Goal: Task Accomplishment & Management: Manage account settings

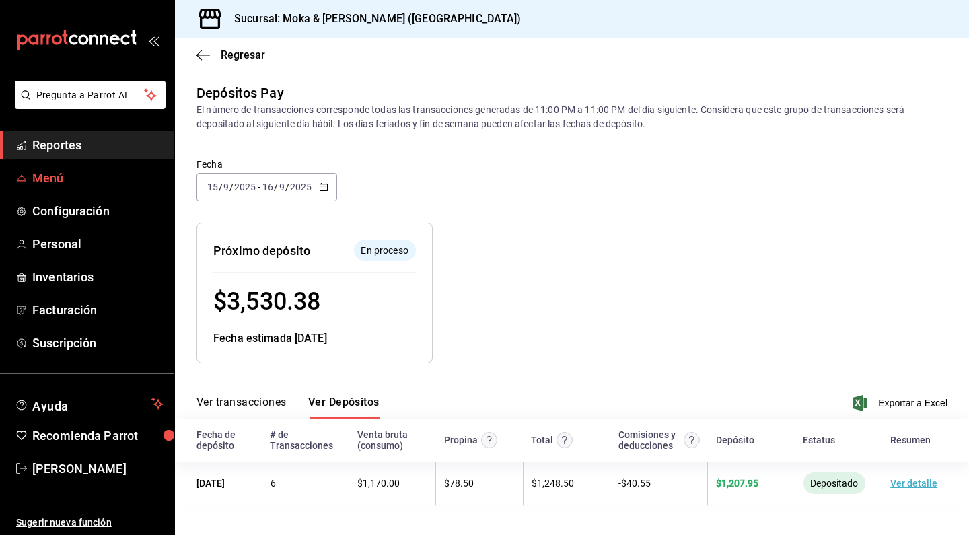
click at [46, 178] on span "Menú" at bounding box center [97, 178] width 131 height 18
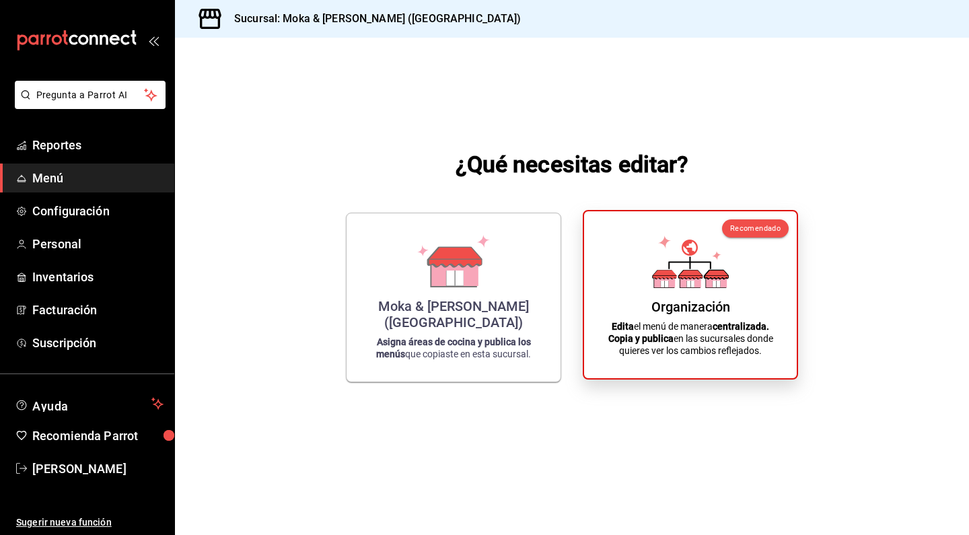
click at [675, 256] on icon at bounding box center [690, 261] width 77 height 52
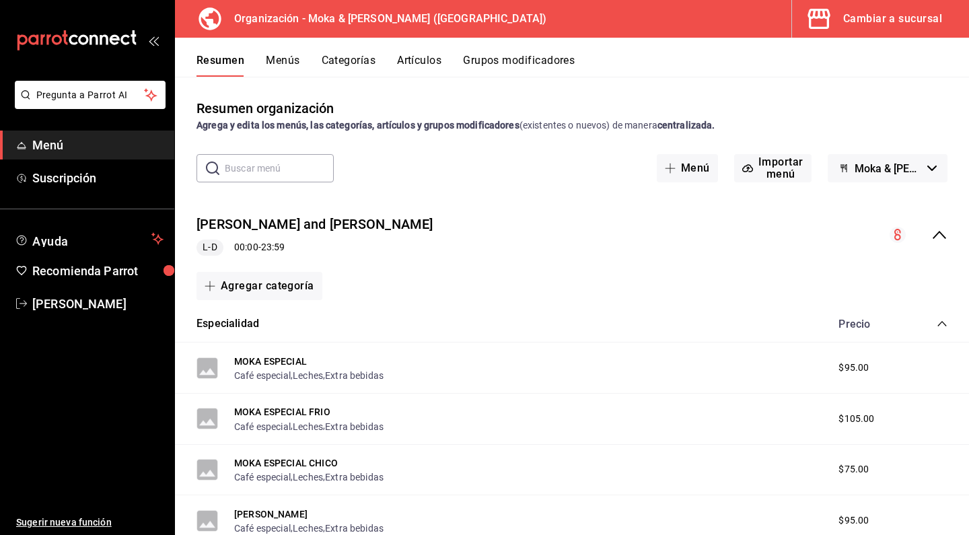
click at [501, 62] on button "Grupos modificadores" at bounding box center [519, 65] width 112 height 23
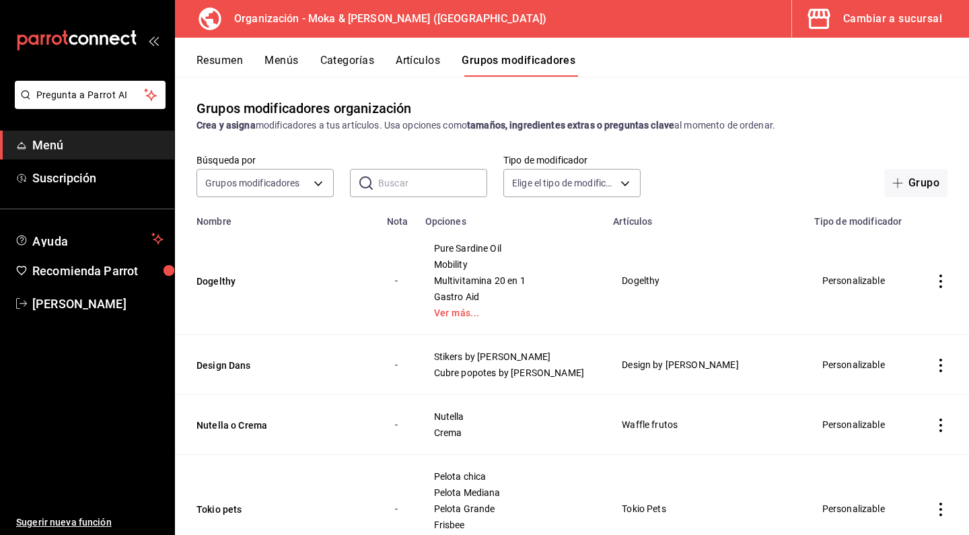
click at [403, 65] on button "Artículos" at bounding box center [418, 65] width 44 height 23
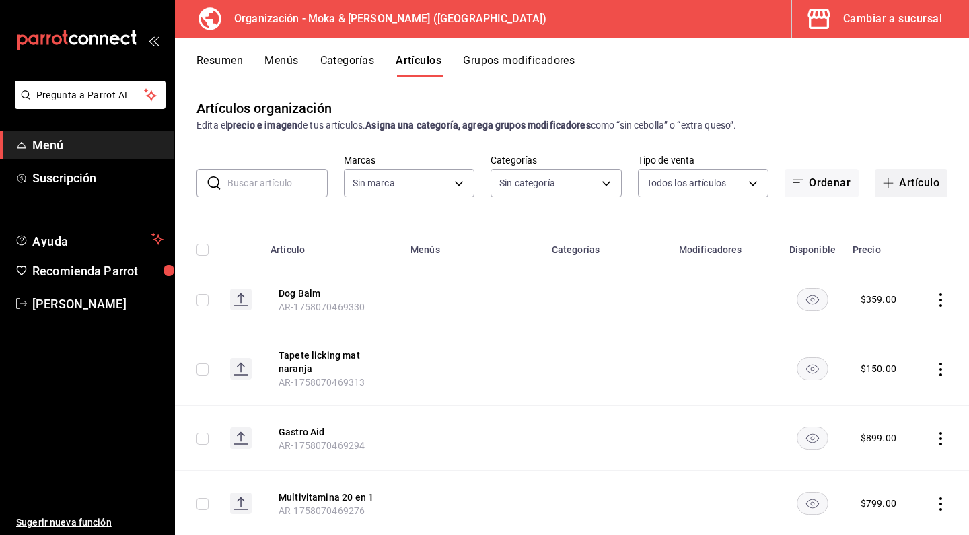
type input "133ffe9b-fe61-4f2a-b4cb-4bb08eaa479a"
type input "35ef7d49-5860-42b9-a74e-f8714ccf72fe,f0715e8d-93ea-4bc3-8789-14c21f83c212,40b05…"
click at [900, 186] on button "Artículo" at bounding box center [911, 183] width 73 height 28
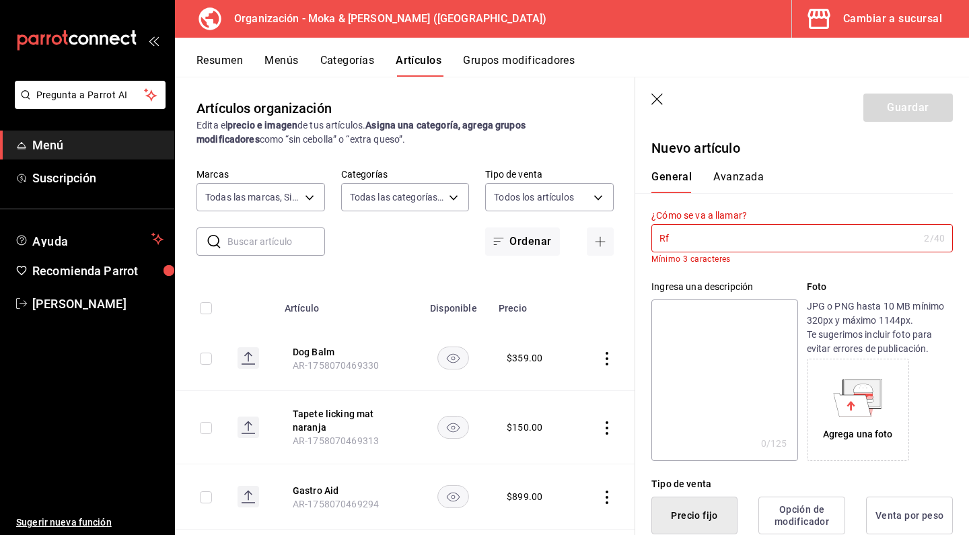
type input "R"
type input "e"
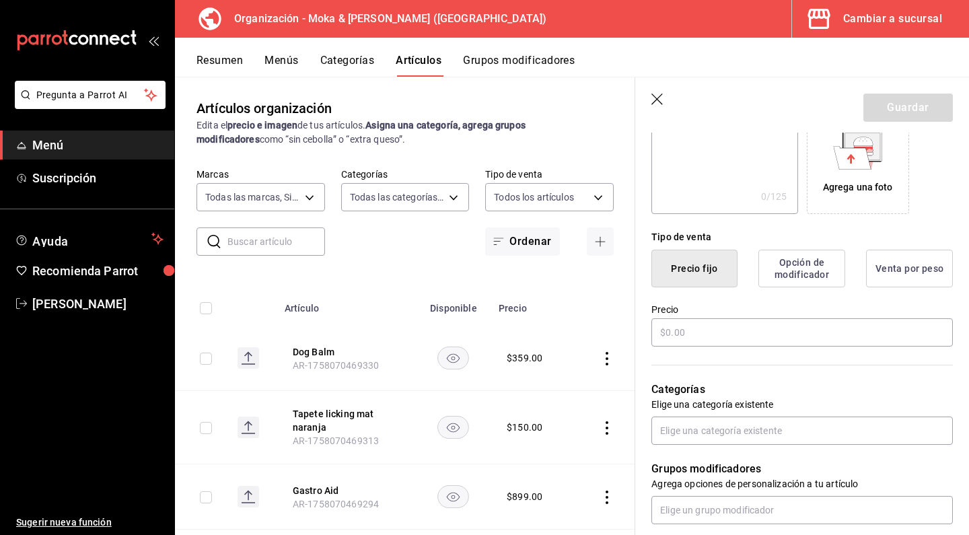
scroll to position [270, 0]
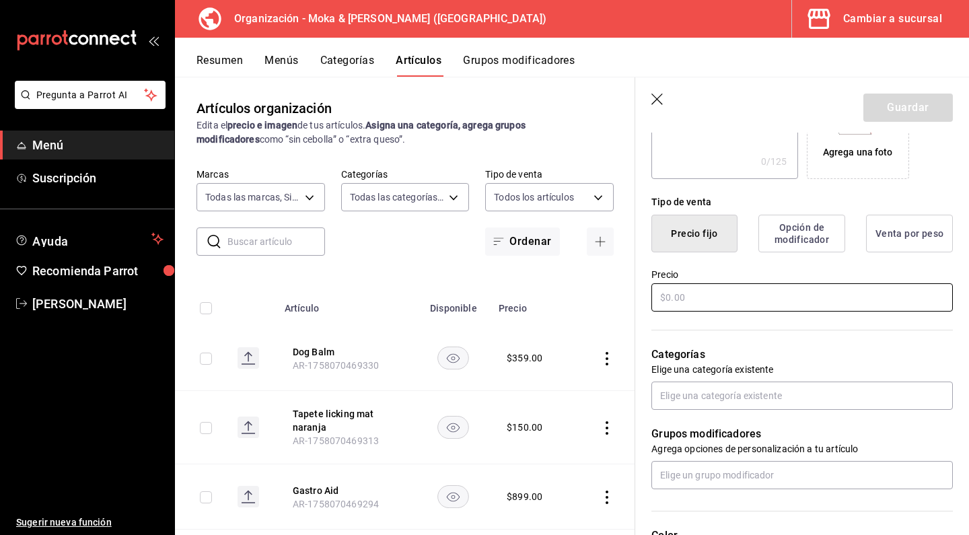
type input "Refill Americano"
click at [731, 311] on input "text" at bounding box center [801, 297] width 301 height 28
type input "$0.00"
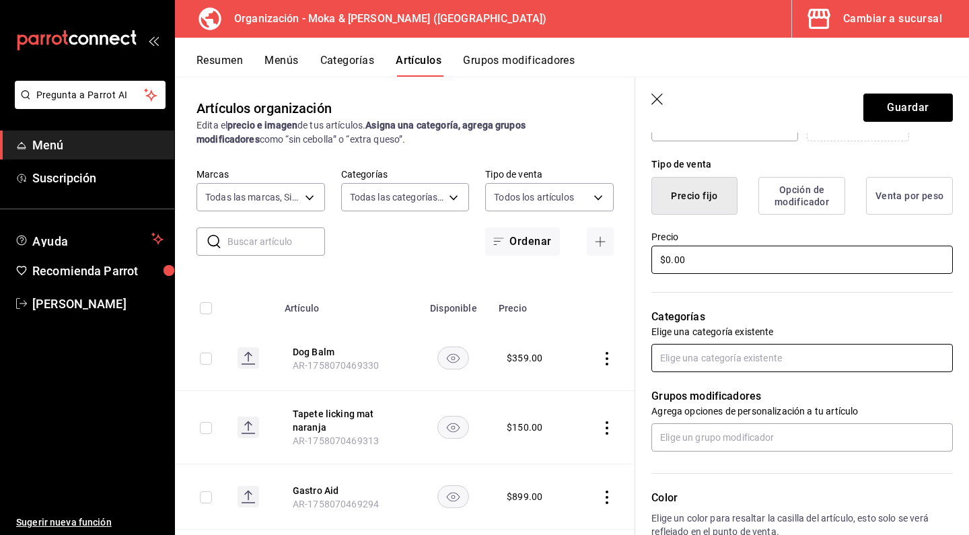
scroll to position [319, 0]
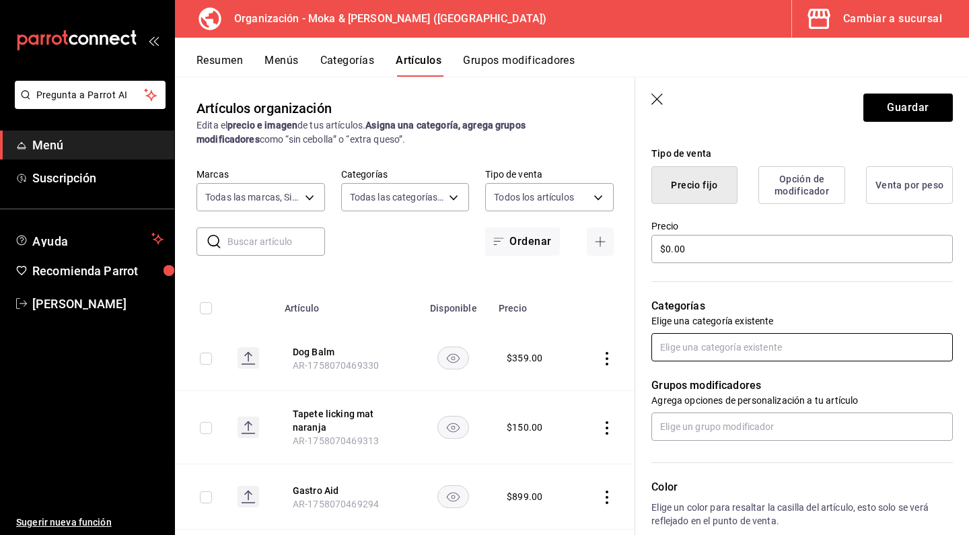
click at [704, 346] on input "text" at bounding box center [801, 347] width 301 height 28
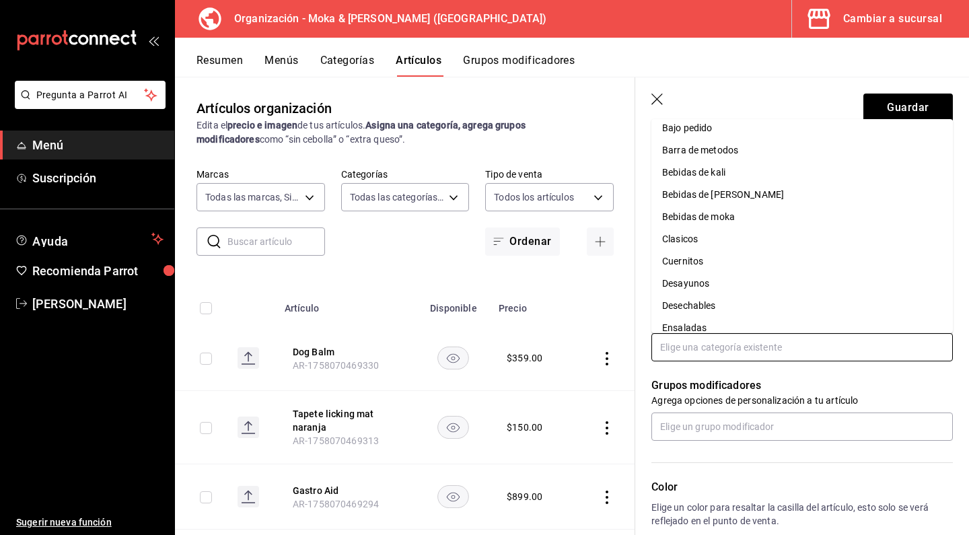
scroll to position [32, 0]
click at [686, 238] on li "Clasicos" at bounding box center [801, 236] width 301 height 22
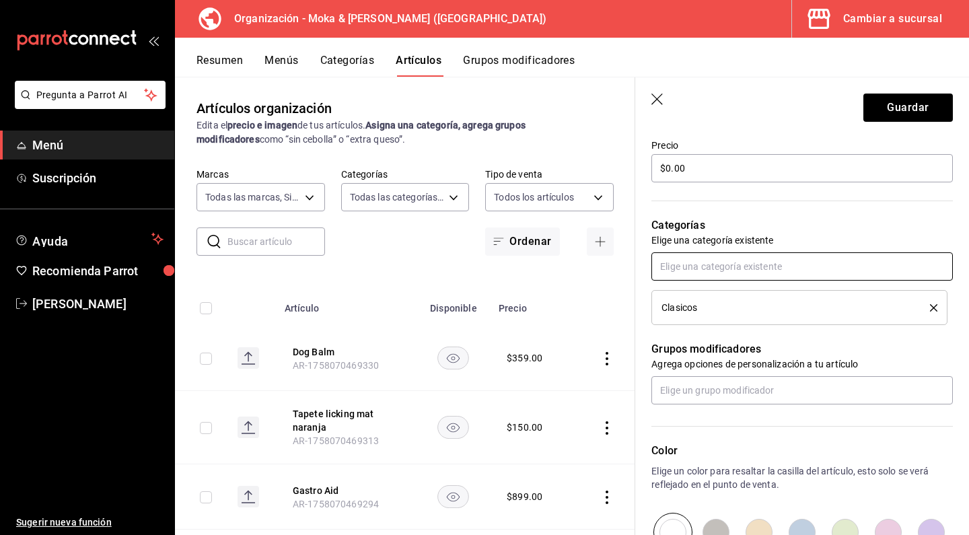
scroll to position [503, 0]
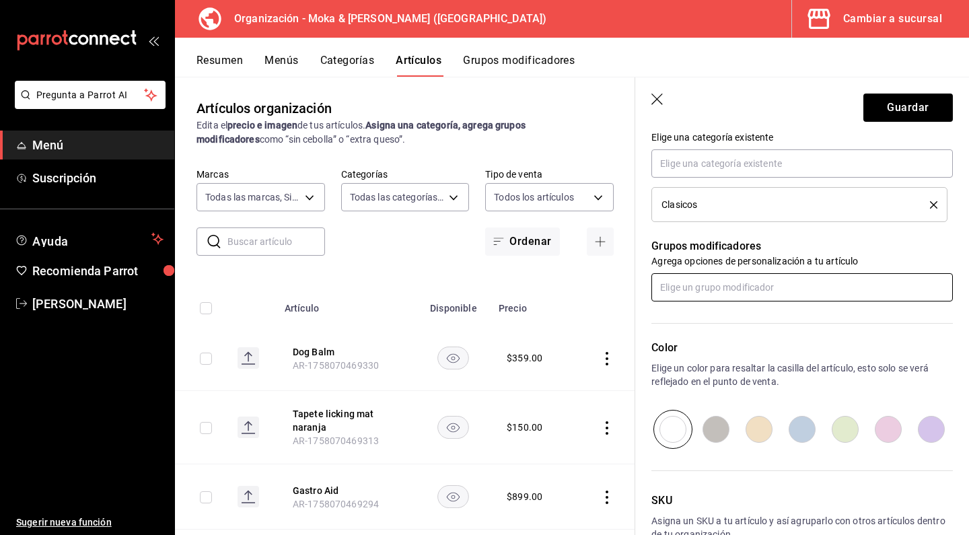
click at [698, 295] on input "text" at bounding box center [801, 287] width 301 height 28
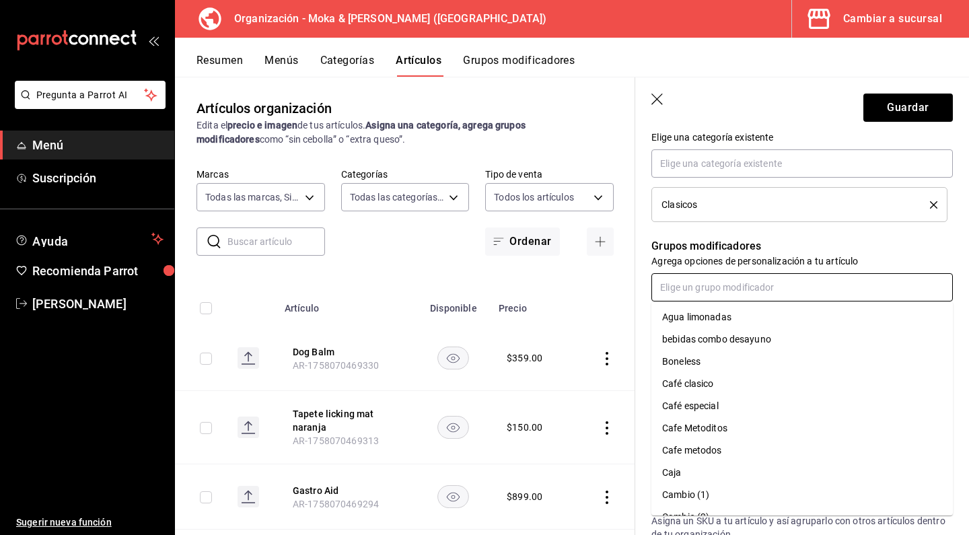
scroll to position [25, 0]
click at [702, 388] on div "Café clasico" at bounding box center [688, 382] width 52 height 14
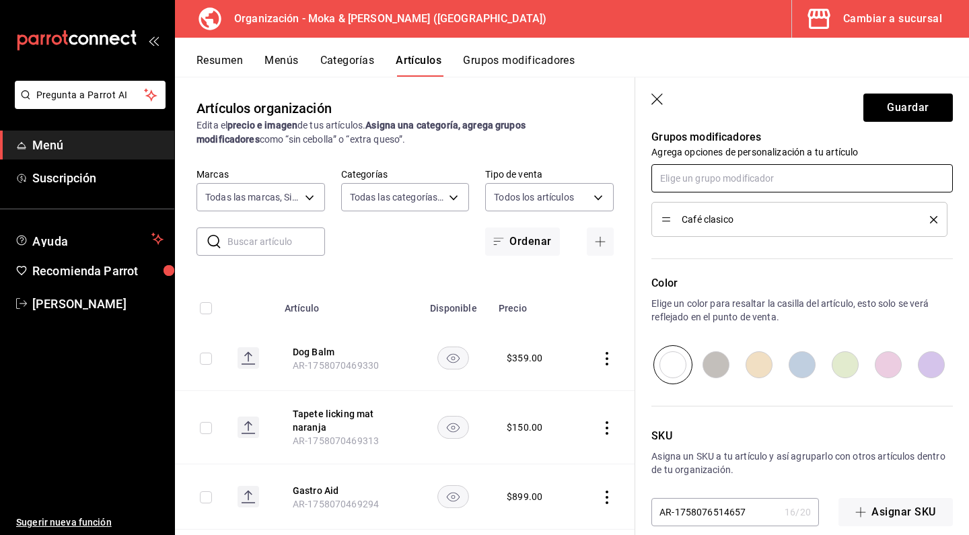
scroll to position [617, 0]
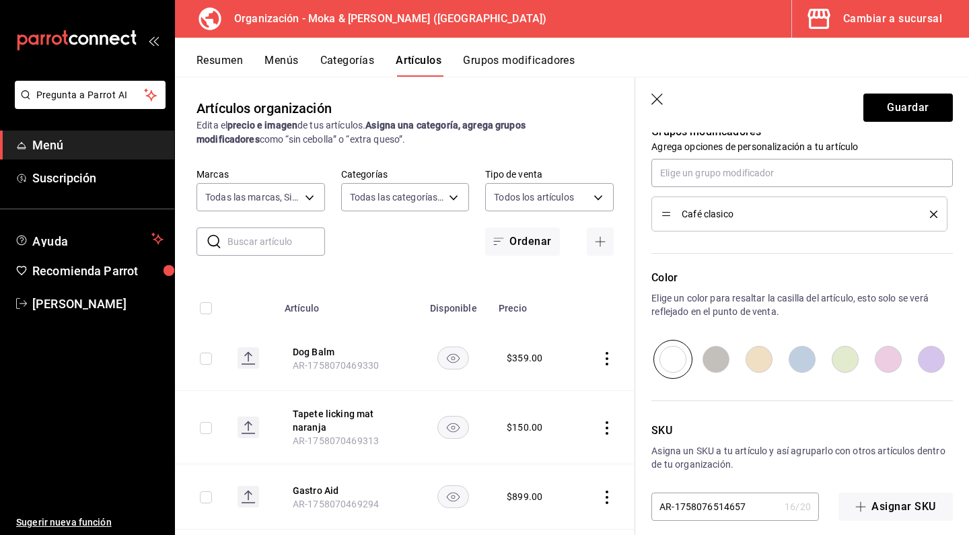
click at [892, 361] on input "radio" at bounding box center [888, 359] width 43 height 39
radio input "true"
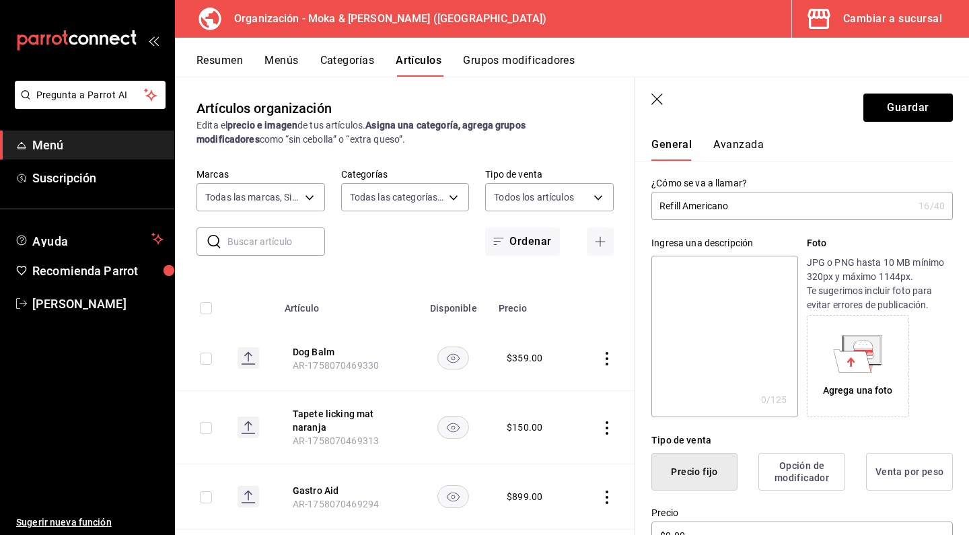
scroll to position [32, 0]
click at [896, 96] on button "Guardar" at bounding box center [907, 108] width 89 height 28
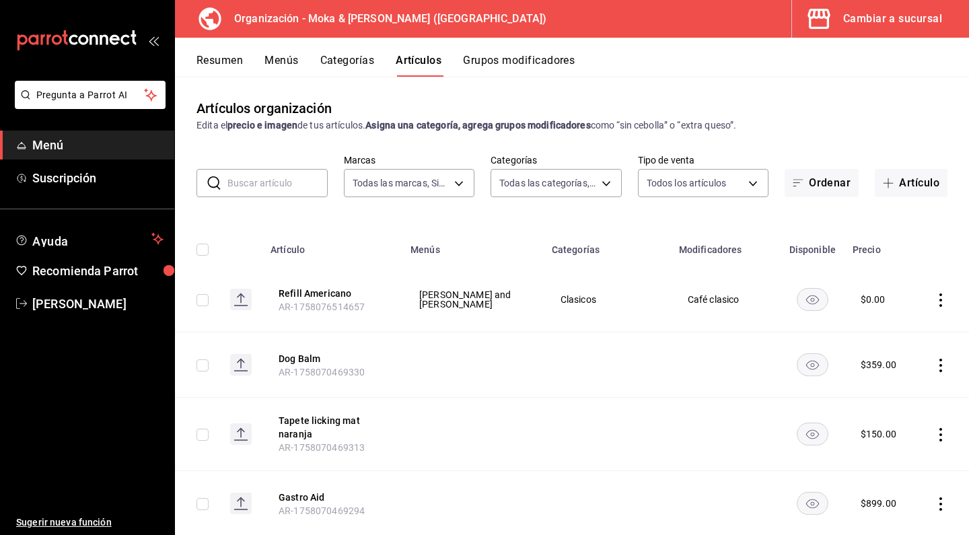
click at [293, 61] on button "Menús" at bounding box center [281, 65] width 34 height 23
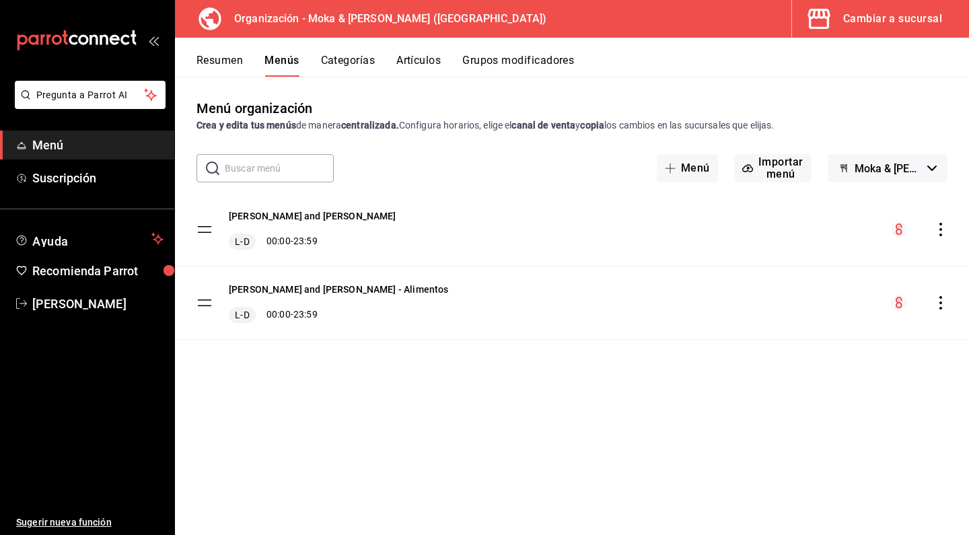
click at [935, 217] on div "[PERSON_NAME] and [PERSON_NAME] L-D 00:00 - 23:59" at bounding box center [572, 229] width 794 height 73
click at [941, 229] on icon "actions" at bounding box center [940, 229] width 3 height 13
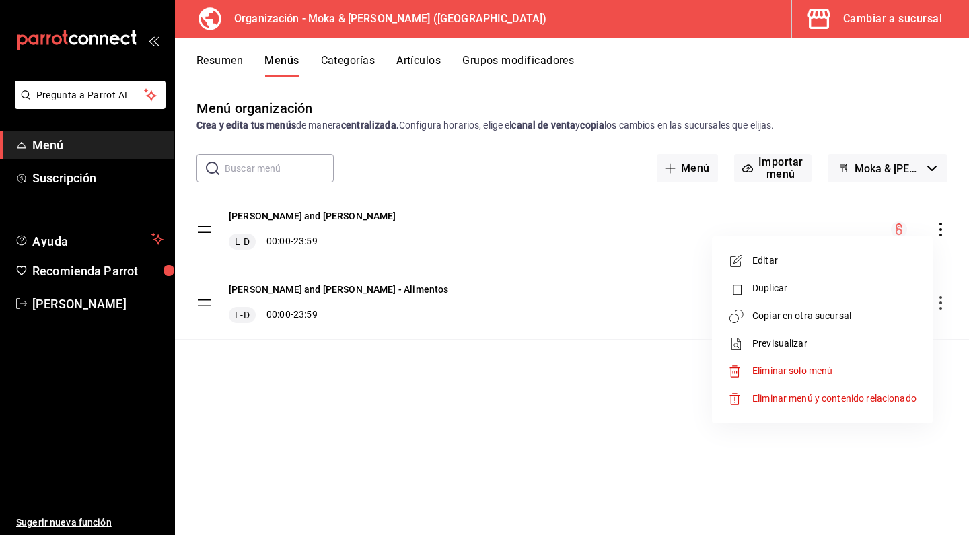
click at [802, 312] on span "Copiar en otra sucursal" at bounding box center [834, 316] width 164 height 14
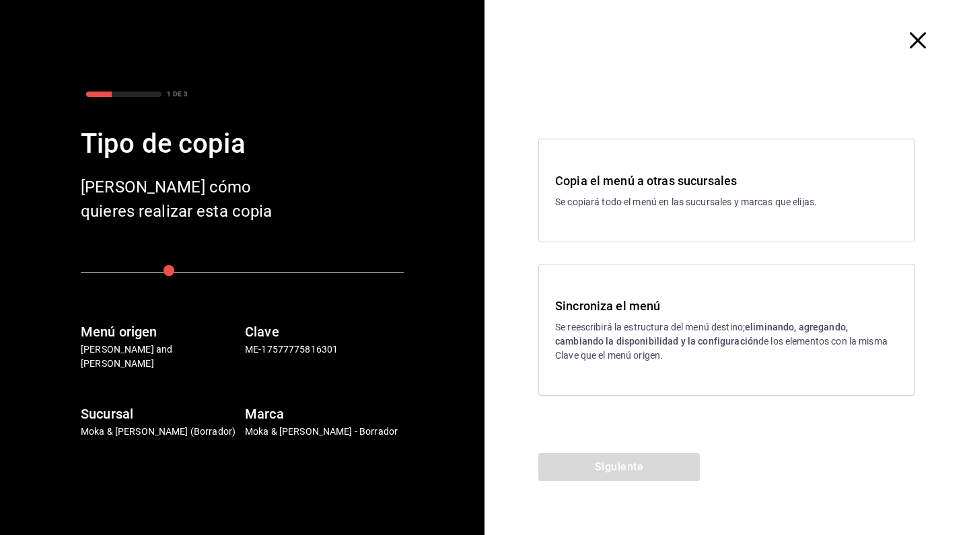
click at [599, 341] on strong "eliminando, agregando, cambiando la disponibilidad y la configuración" at bounding box center [701, 334] width 293 height 25
click at [596, 468] on button "Siguiente" at bounding box center [618, 467] width 161 height 28
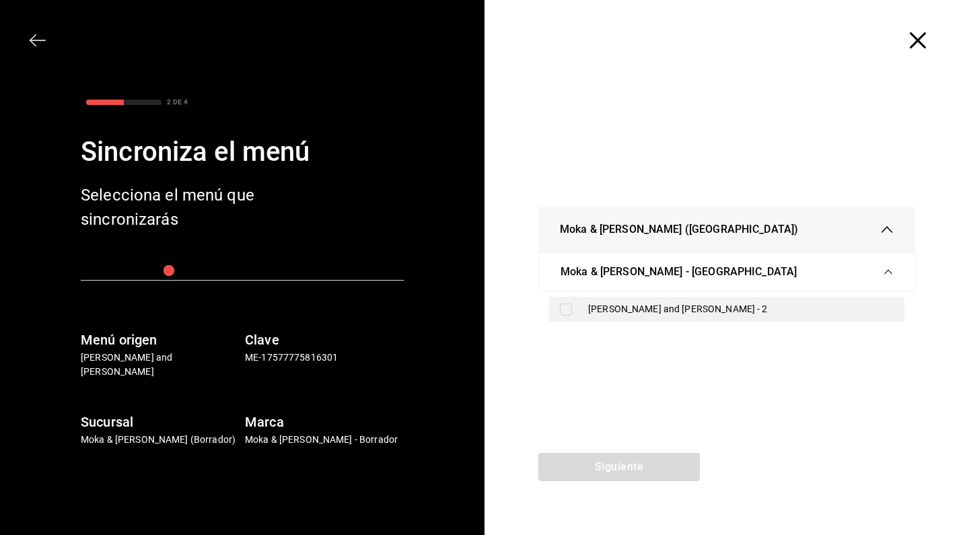
click at [560, 317] on div "[PERSON_NAME] and [PERSON_NAME] - 2" at bounding box center [726, 309] width 355 height 25
checkbox input "true"
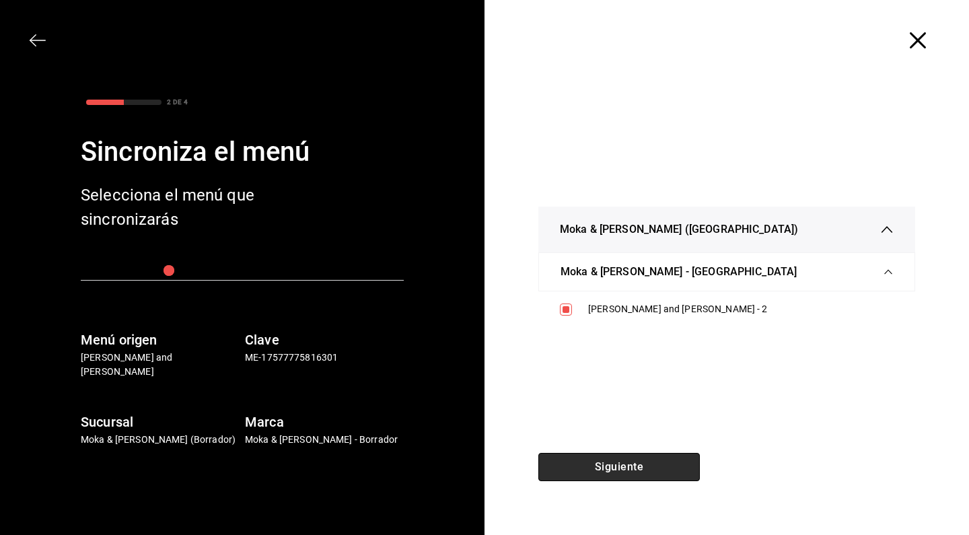
click at [602, 469] on button "Siguiente" at bounding box center [618, 467] width 161 height 28
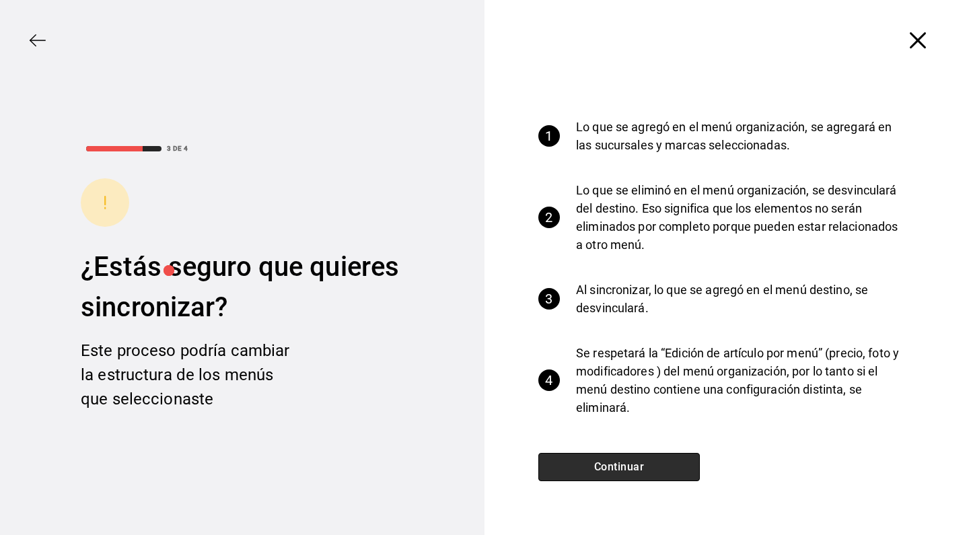
click at [602, 469] on button "Continuar" at bounding box center [618, 467] width 161 height 28
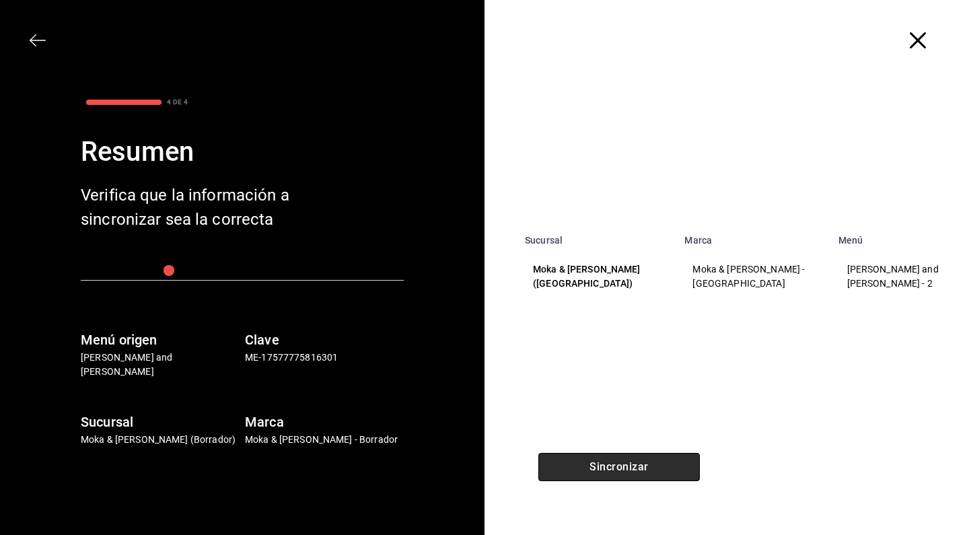
click at [602, 469] on button "Sincronizar" at bounding box center [618, 467] width 161 height 28
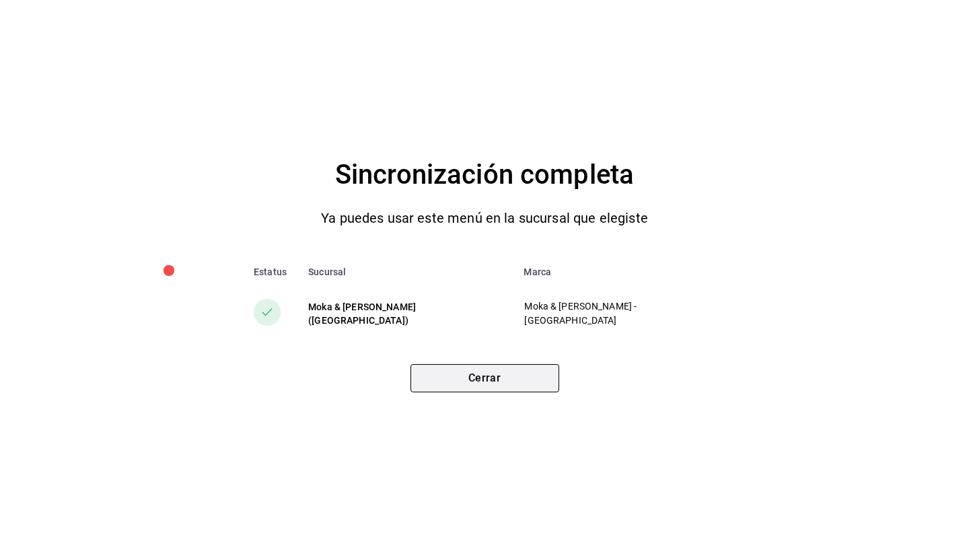
click at [509, 390] on button "Cerrar" at bounding box center [484, 378] width 149 height 28
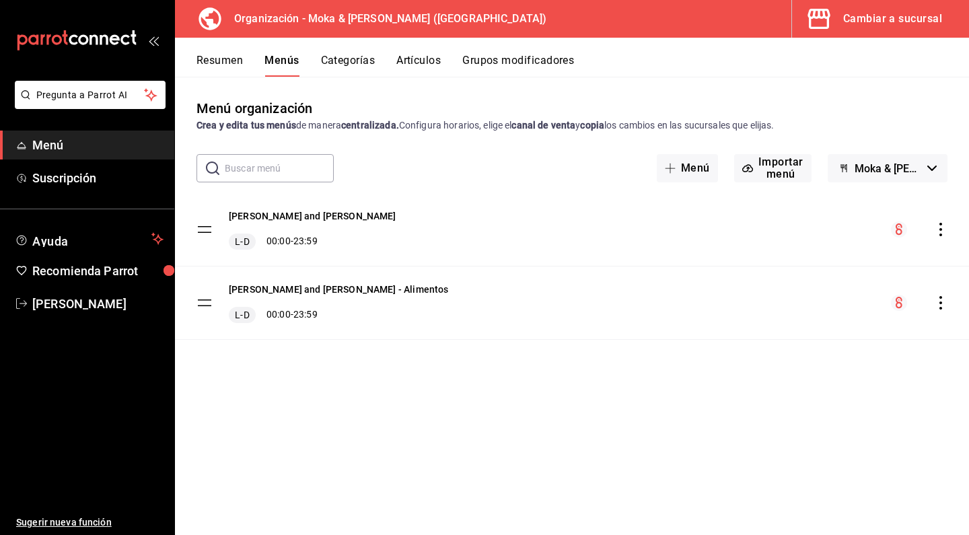
click at [508, 66] on button "Grupos modificadores" at bounding box center [518, 65] width 112 height 23
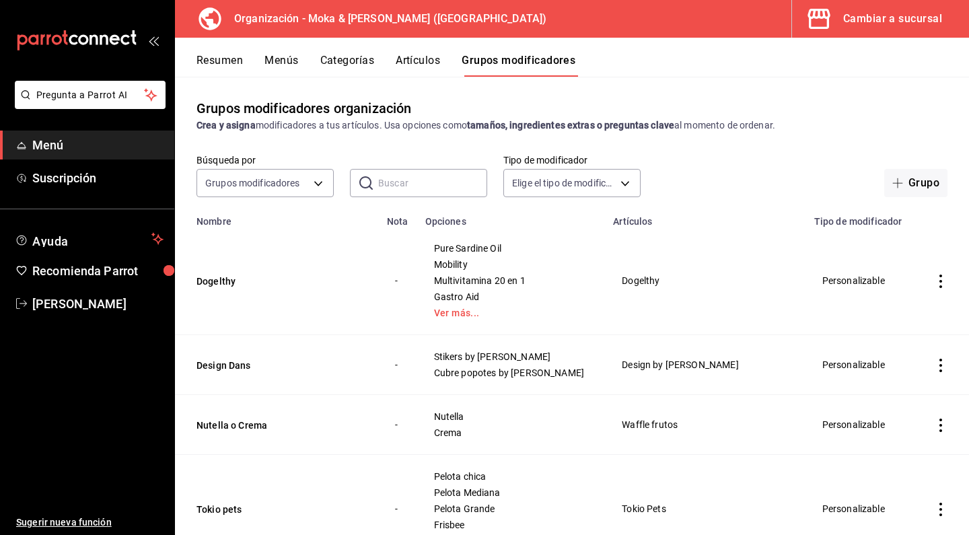
click at [417, 57] on button "Artículos" at bounding box center [418, 65] width 44 height 23
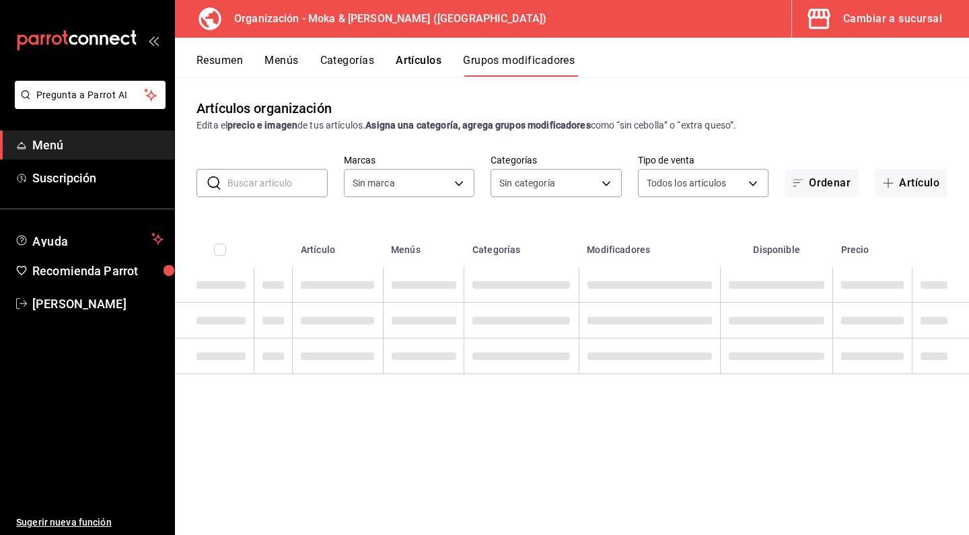
type input "35ef7d49-5860-42b9-a74e-f8714ccf72fe,f0715e8d-93ea-4bc3-8789-14c21f83c212,40b05…"
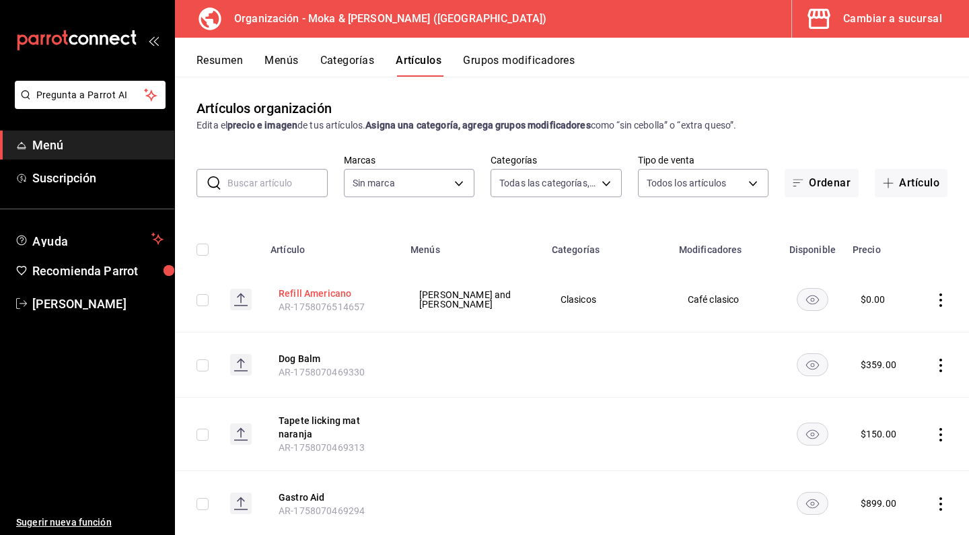
type input "133ffe9b-fe61-4f2a-b4cb-4bb08eaa479a"
click at [321, 295] on button "Refill Americano" at bounding box center [333, 293] width 108 height 13
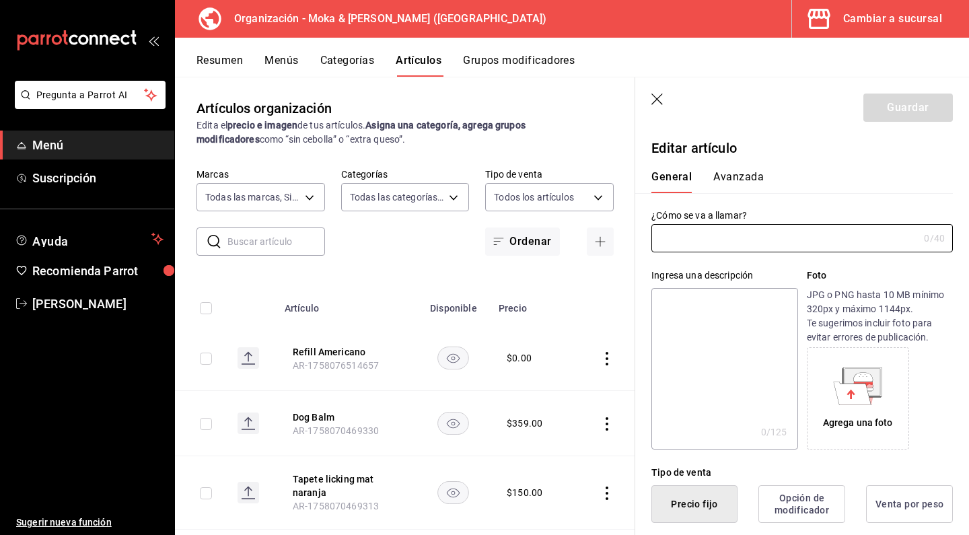
type input "Refill Americano"
type input "$0.00"
radio input "false"
radio input "true"
type input "AR-1758076514657"
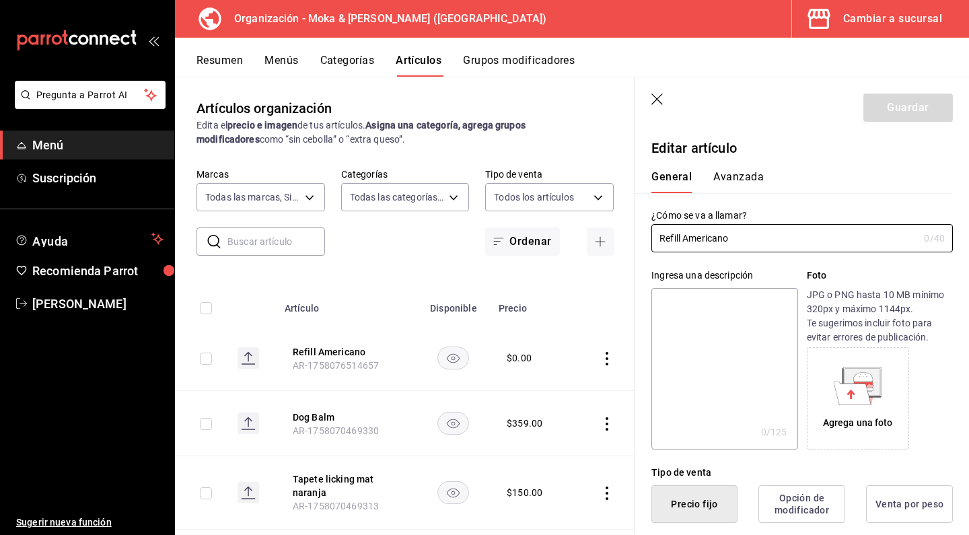
type input "E48"
type input "90101500"
radio input "true"
click at [750, 183] on button "Avanzada" at bounding box center [738, 181] width 50 height 23
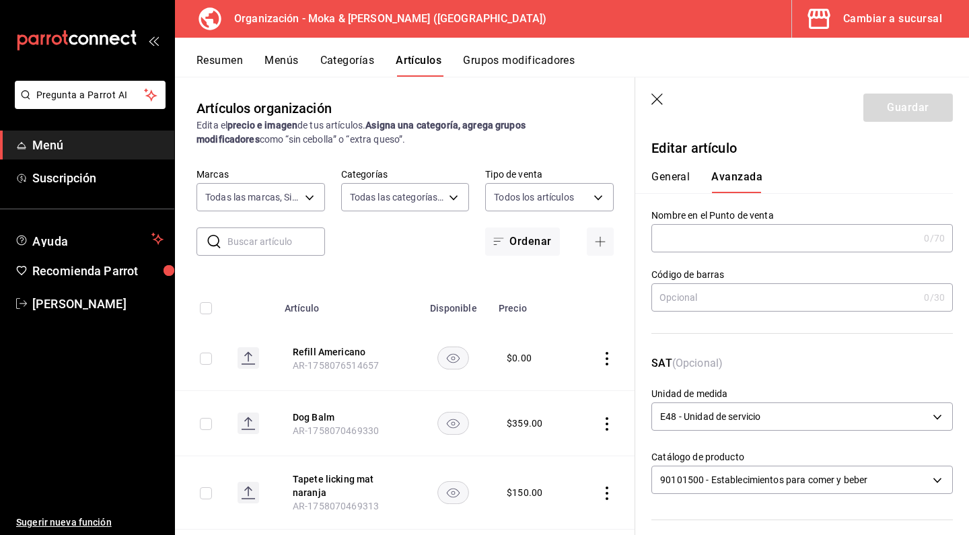
click at [660, 102] on icon "button" at bounding box center [656, 99] width 11 height 11
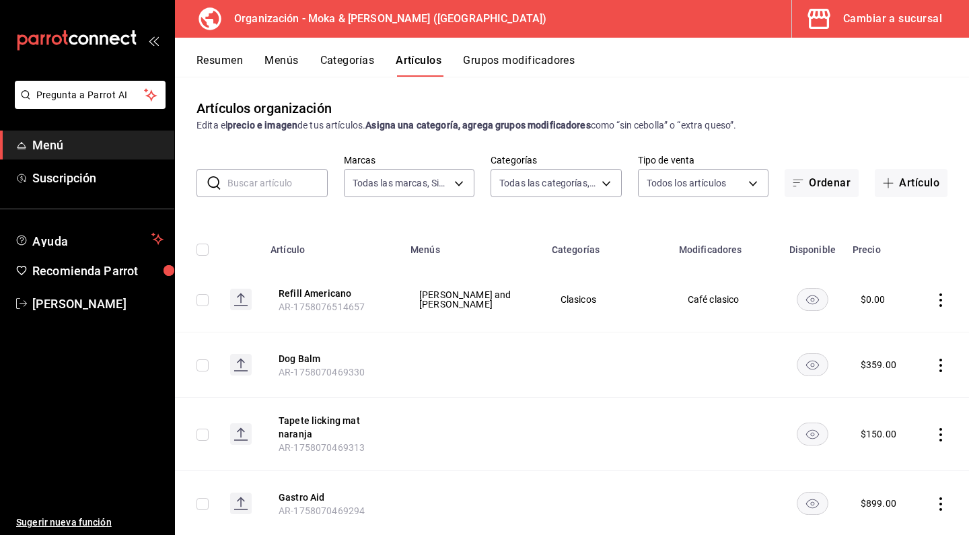
click at [879, 8] on button "Cambiar a sucursal" at bounding box center [875, 19] width 166 height 38
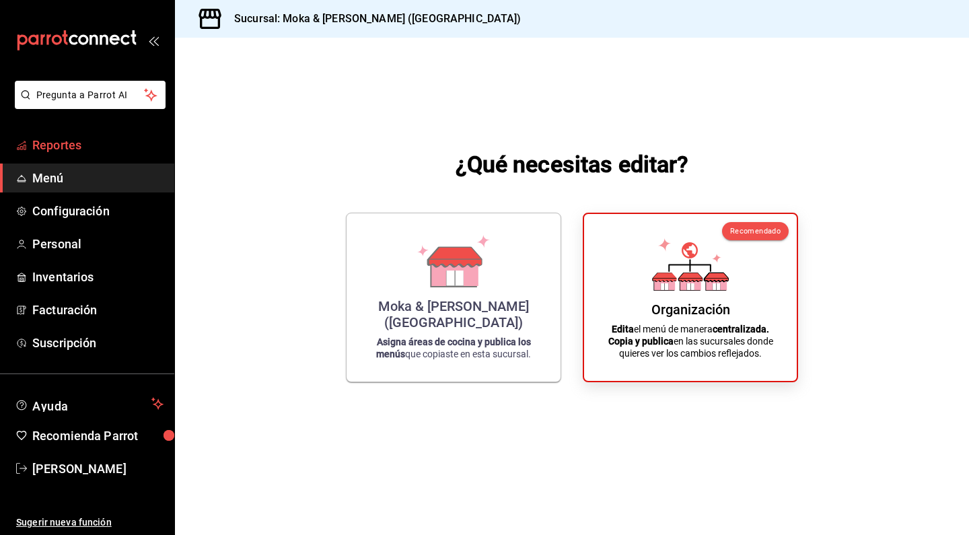
click at [85, 152] on span "Reportes" at bounding box center [97, 145] width 131 height 18
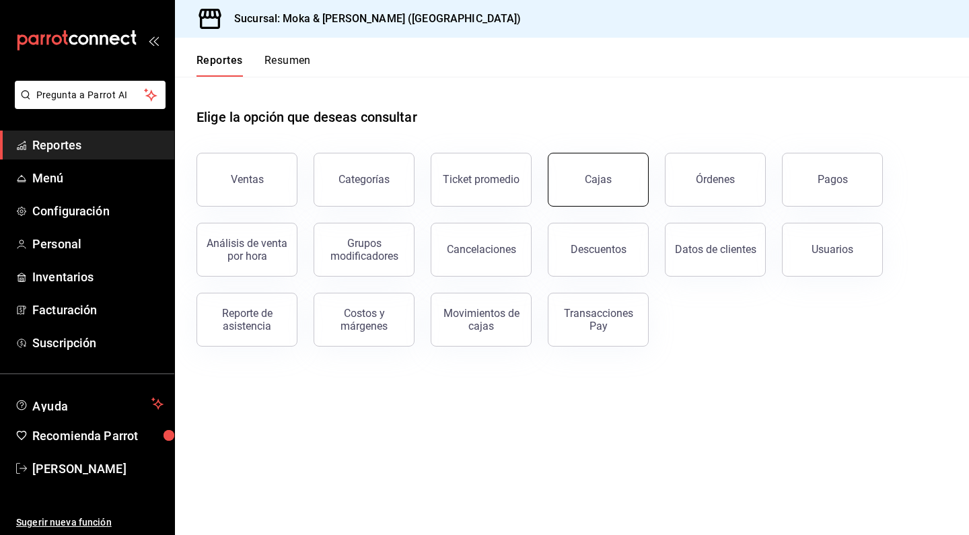
click at [560, 160] on link "Cajas" at bounding box center [598, 180] width 101 height 54
